Goal: Task Accomplishment & Management: Manage account settings

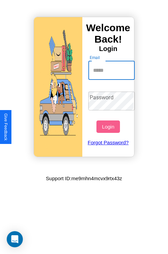
click at [112, 70] on input "Email" at bounding box center [111, 70] width 47 height 19
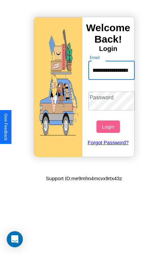
scroll to position [0, 28]
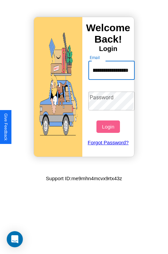
type input "**********"
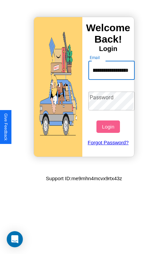
scroll to position [0, 0]
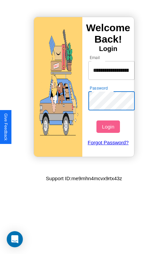
click at [109, 127] on button "Login" at bounding box center [107, 127] width 23 height 12
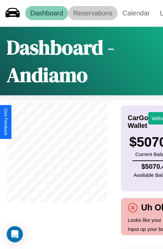
click at [93, 13] on link "Reservations" at bounding box center [92, 13] width 49 height 14
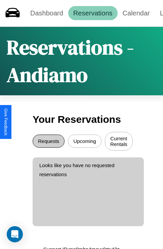
click at [48, 142] on button "Requests" at bounding box center [49, 141] width 32 height 13
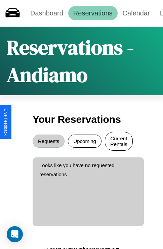
click at [118, 142] on button "Current Rentals" at bounding box center [119, 141] width 28 height 19
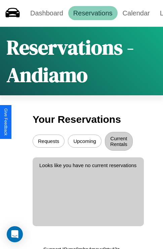
click at [85, 142] on button "Upcoming" at bounding box center [85, 141] width 34 height 13
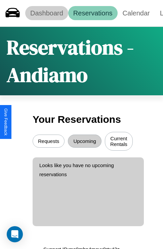
click at [46, 13] on link "Dashboard" at bounding box center [46, 13] width 43 height 14
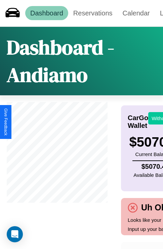
click at [158, 118] on button "Withdraw" at bounding box center [162, 118] width 28 height 12
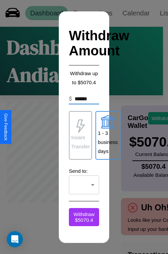
click at [80, 135] on p "Insant Transfer" at bounding box center [80, 142] width 18 height 18
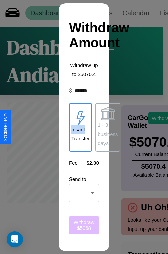
click at [84, 225] on button "Withdraw $ 5068" at bounding box center [84, 225] width 30 height 18
